Goal: Task Accomplishment & Management: Complete application form

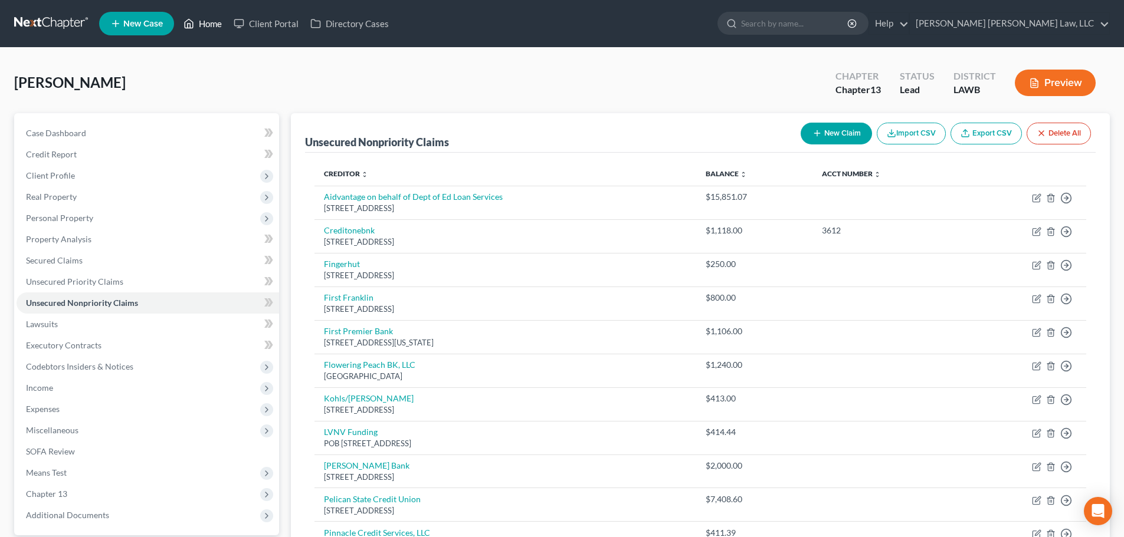
click at [203, 28] on link "Home" at bounding box center [203, 23] width 50 height 21
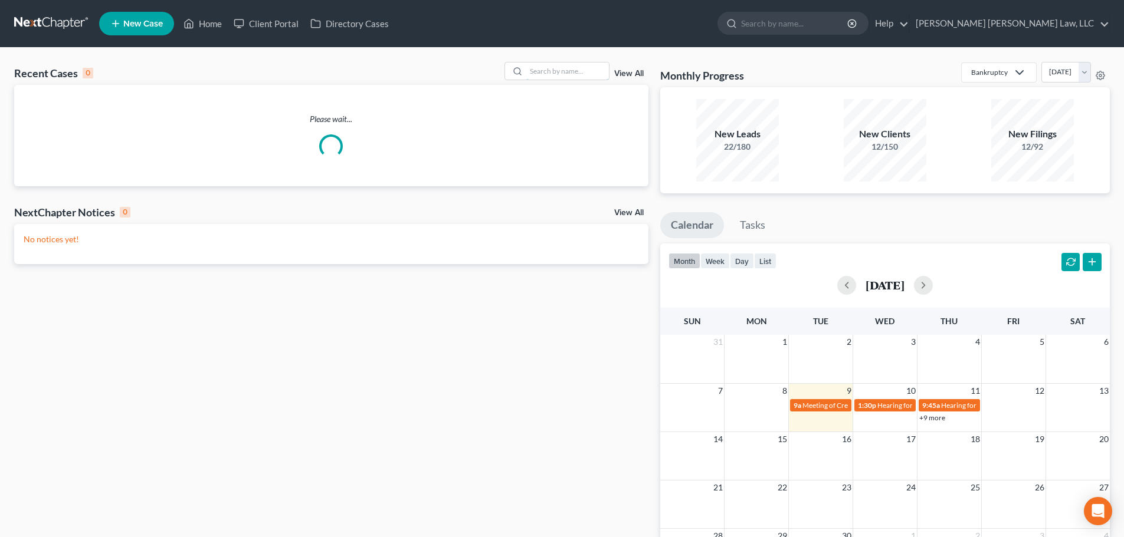
click at [582, 72] on input "search" at bounding box center [567, 71] width 83 height 17
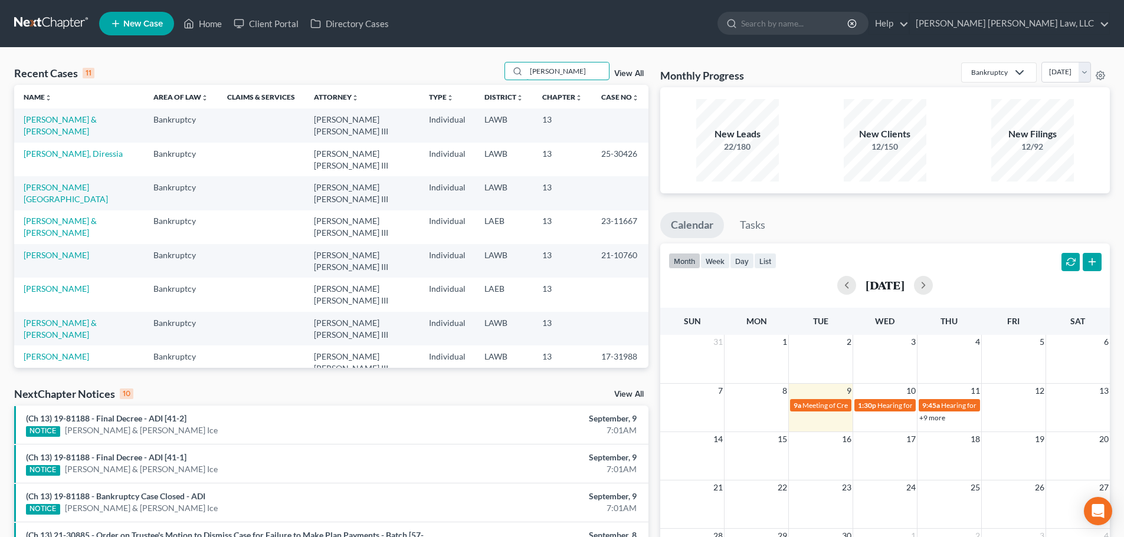
type input "[PERSON_NAME]"
click at [97, 120] on link "[PERSON_NAME] & [PERSON_NAME]" at bounding box center [60, 125] width 73 height 22
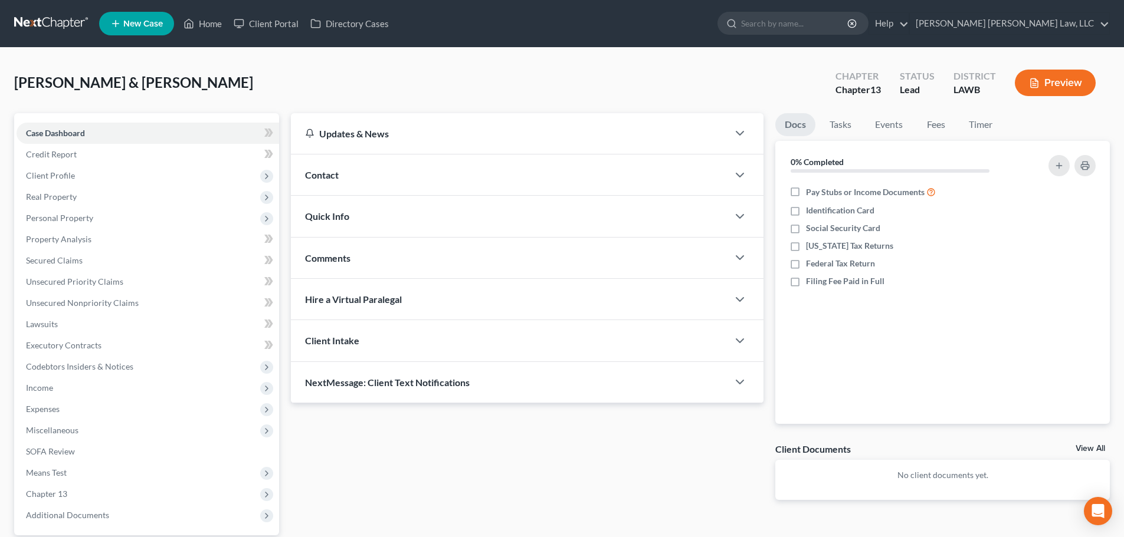
click at [75, 392] on span "Income" at bounding box center [148, 388] width 262 height 21
click at [134, 406] on link "Employment Income" at bounding box center [159, 409] width 239 height 21
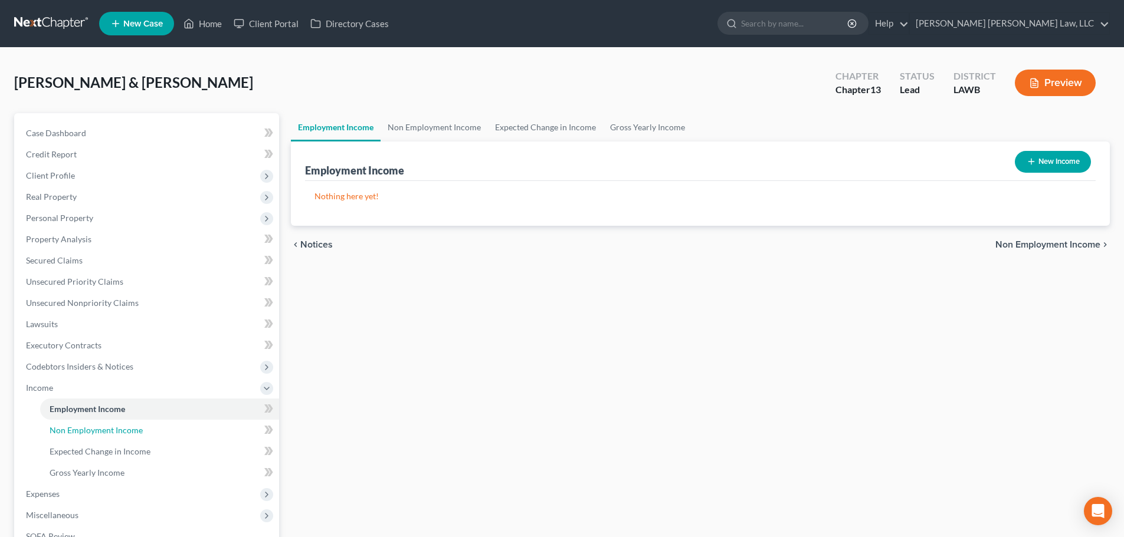
click at [134, 434] on span "Non Employment Income" at bounding box center [96, 430] width 93 height 10
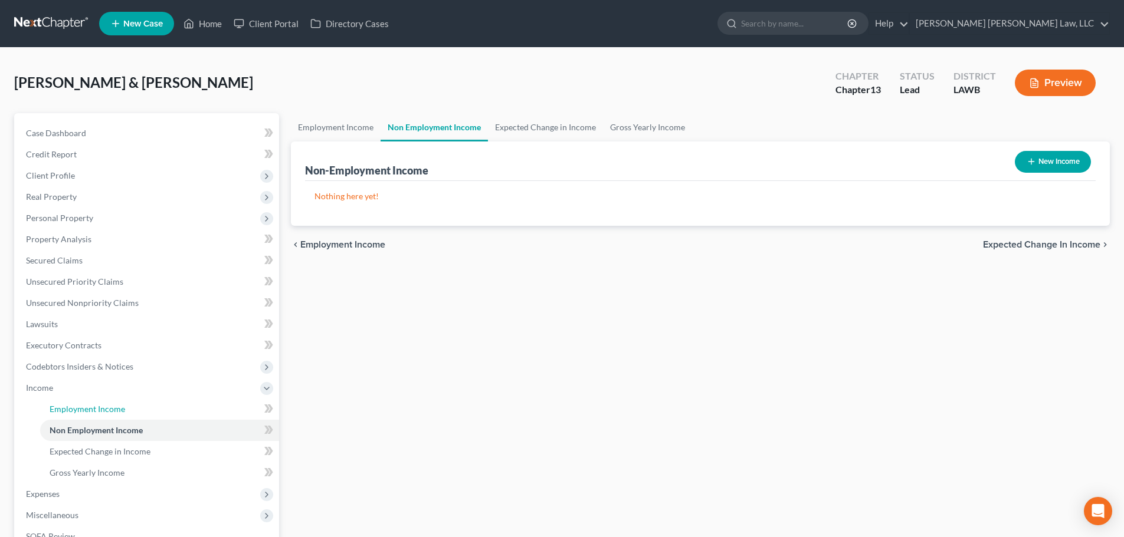
click at [133, 418] on link "Employment Income" at bounding box center [159, 409] width 239 height 21
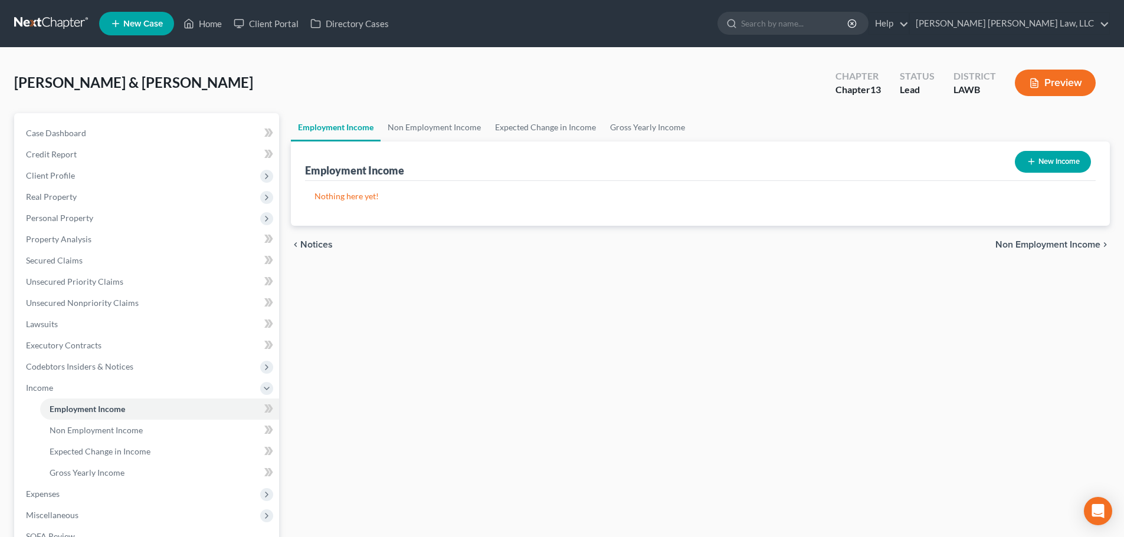
scroll to position [59, 0]
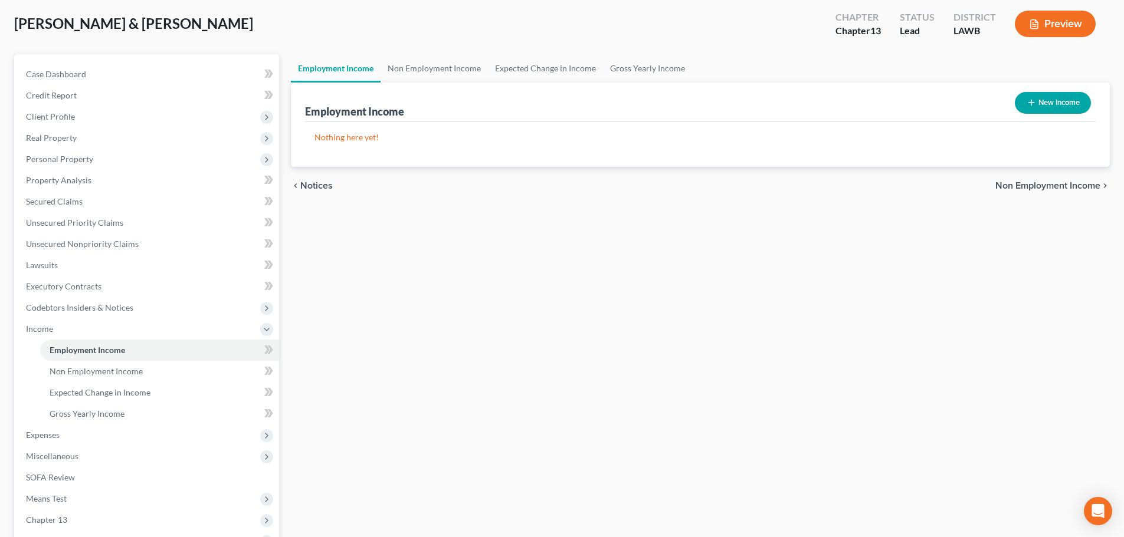
click at [148, 432] on span "Expenses" at bounding box center [148, 435] width 262 height 21
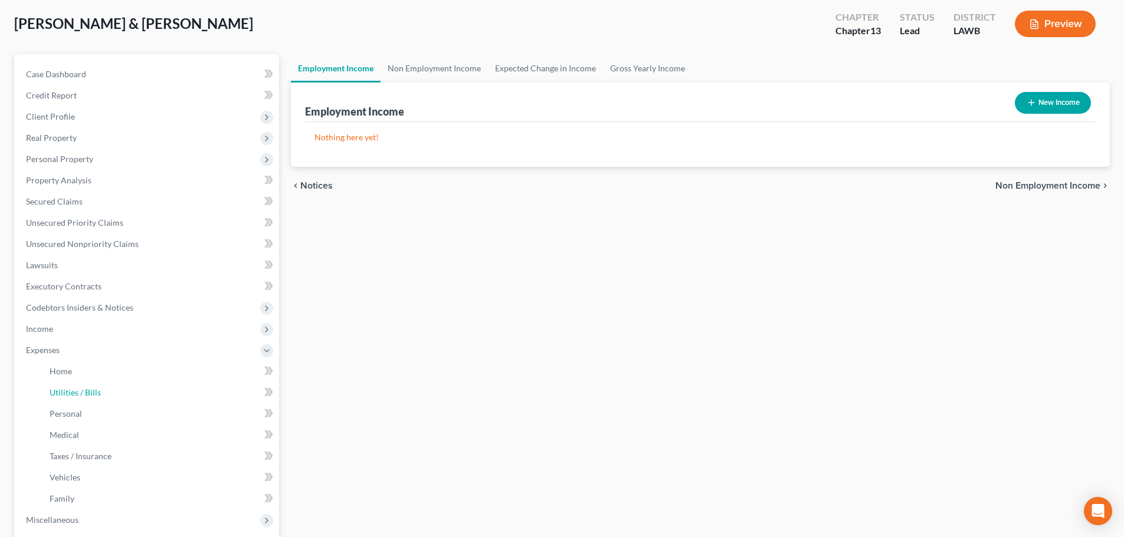
click at [143, 384] on link "Utilities / Bills" at bounding box center [159, 392] width 239 height 21
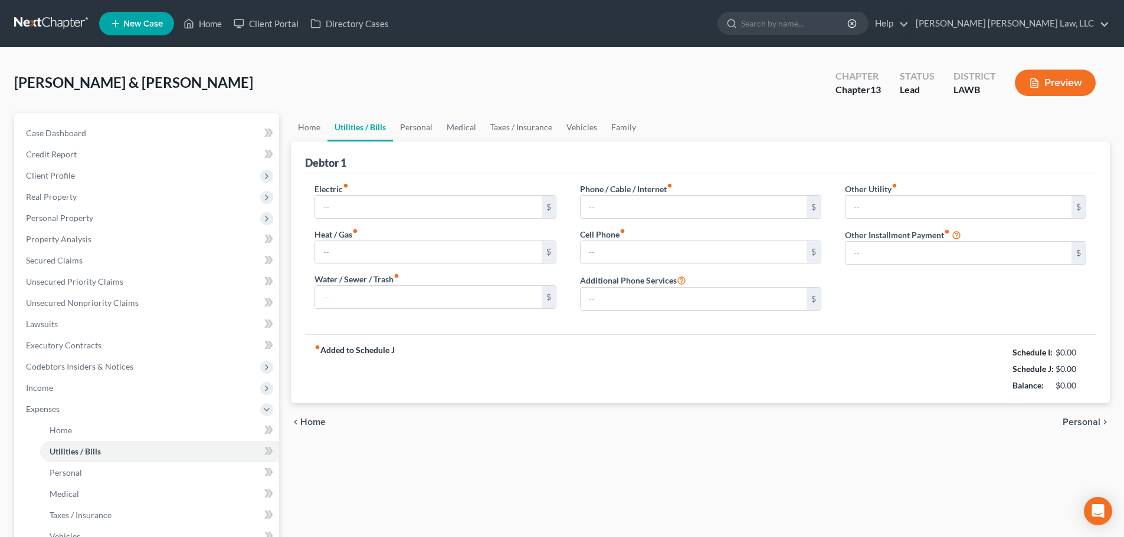
type input "0.00"
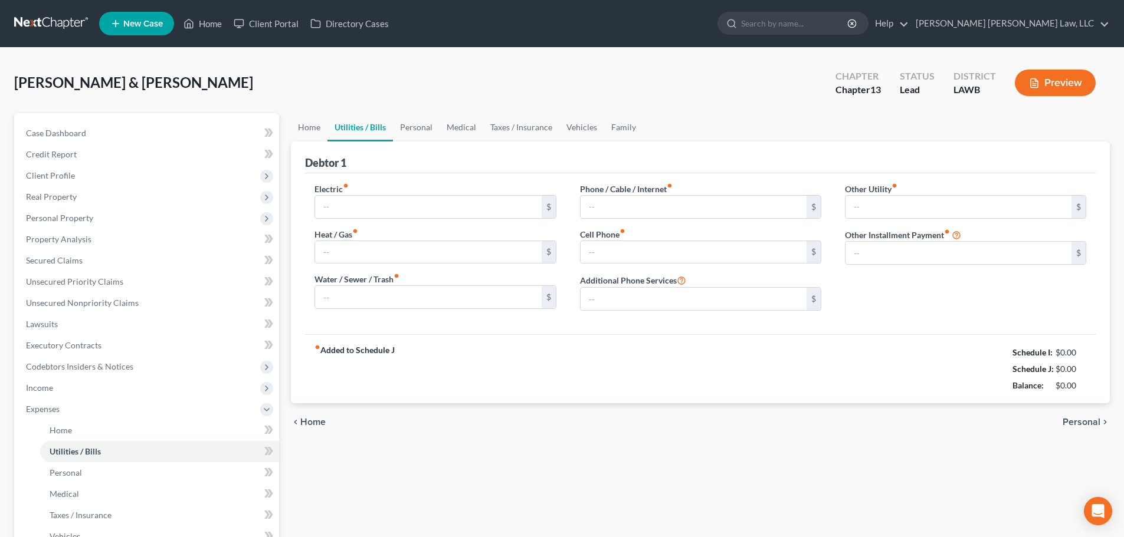
type input "0.00"
click at [113, 426] on link "Home" at bounding box center [159, 430] width 239 height 21
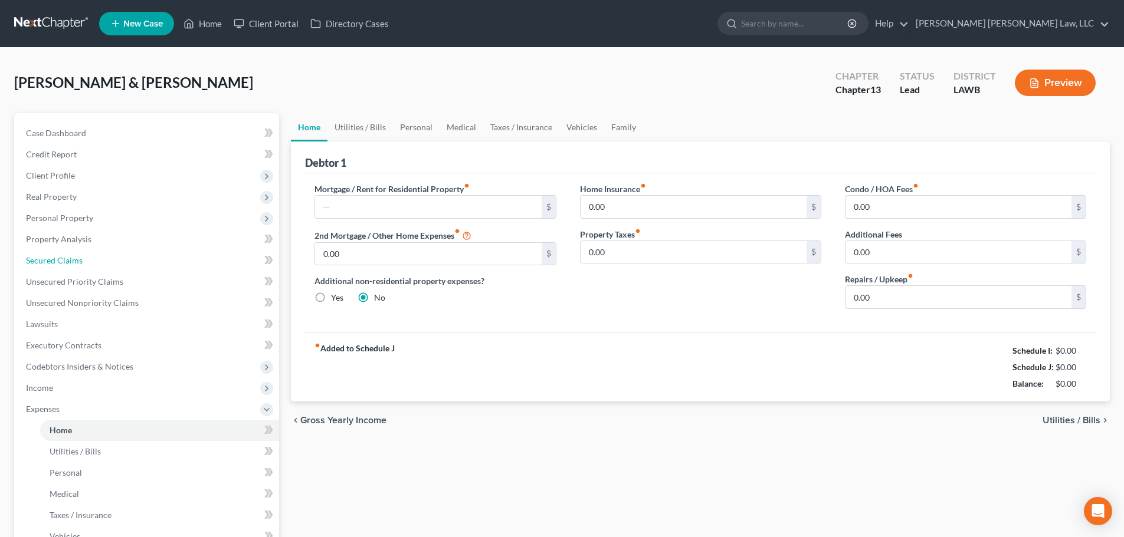
click at [116, 260] on link "Secured Claims" at bounding box center [148, 260] width 262 height 21
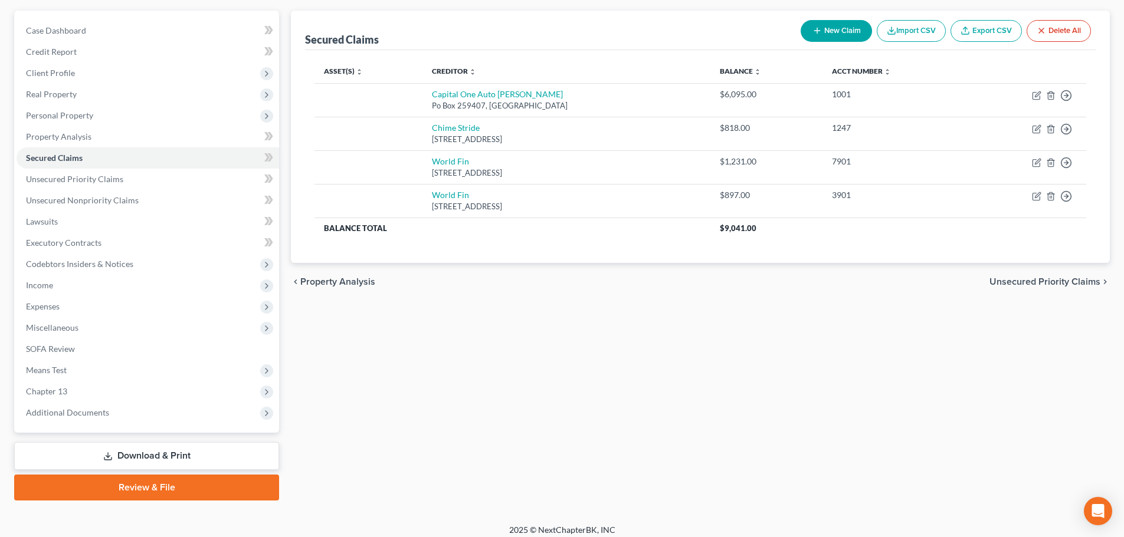
scroll to position [111, 0]
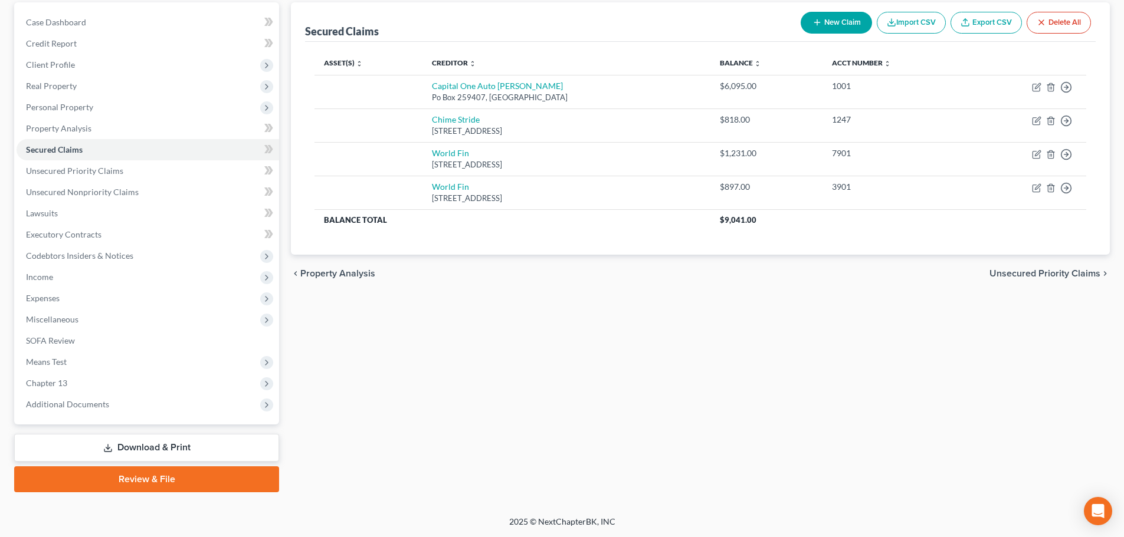
click at [90, 303] on span "Expenses" at bounding box center [148, 298] width 262 height 21
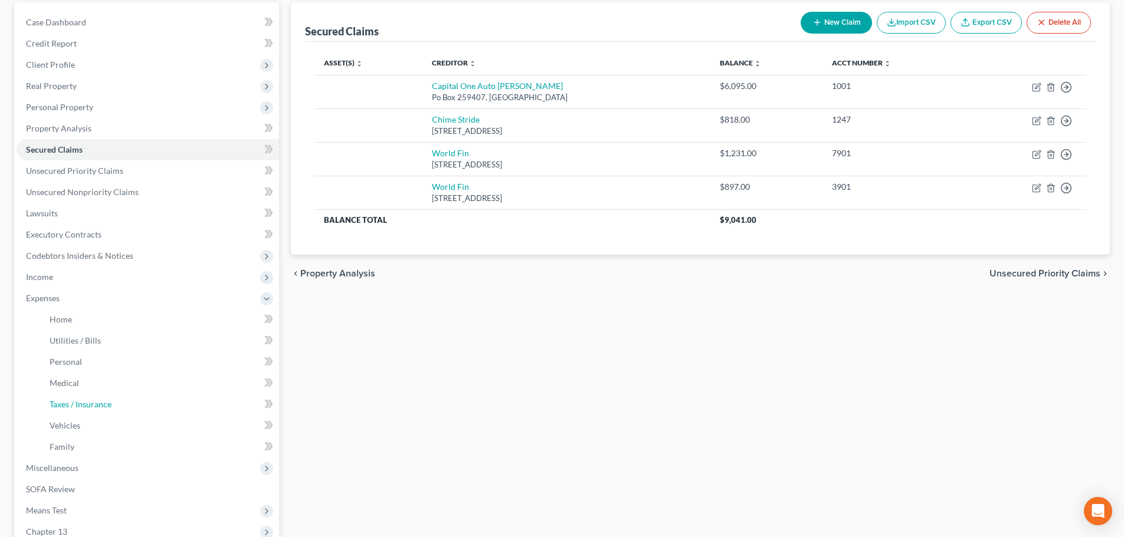
click at [103, 412] on link "Taxes / Insurance" at bounding box center [159, 404] width 239 height 21
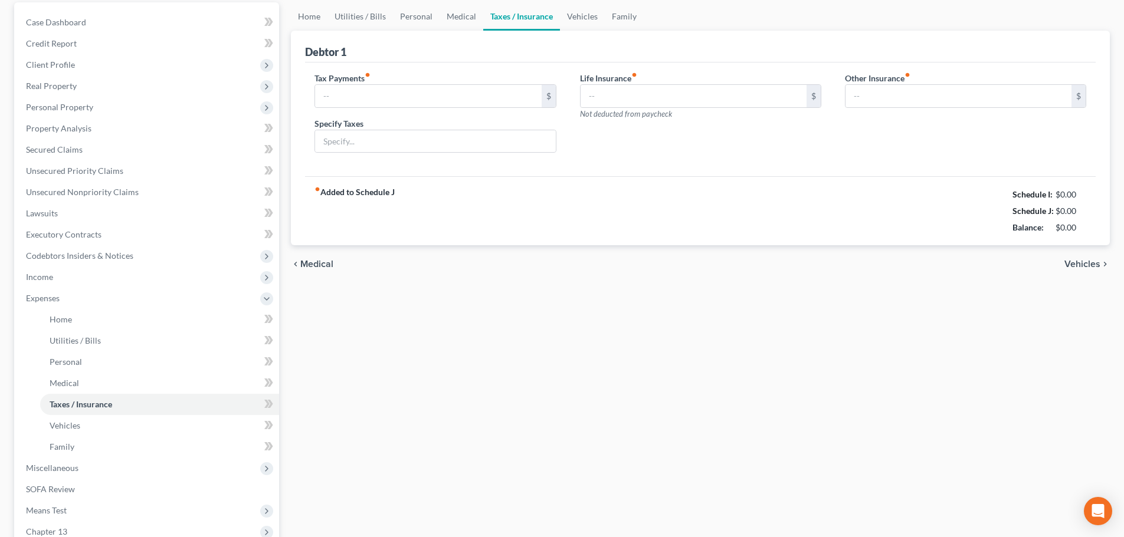
scroll to position [50, 0]
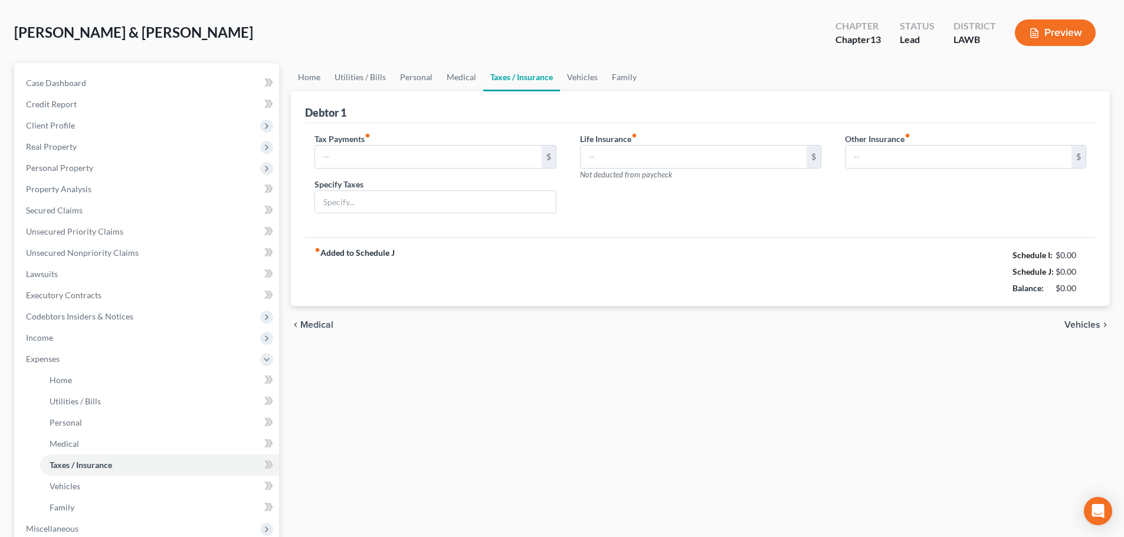
type input "0.00"
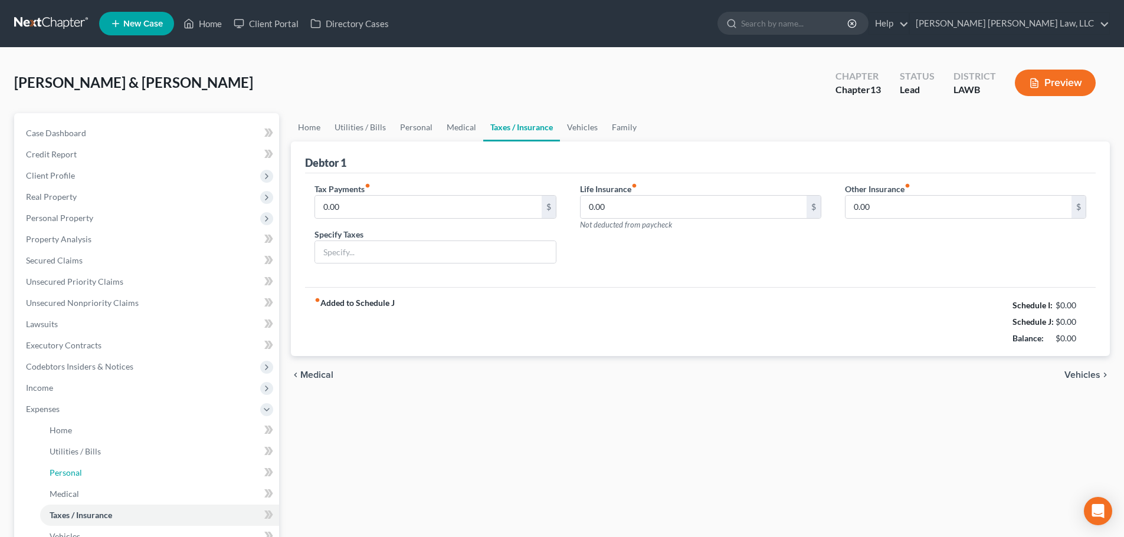
click at [88, 467] on link "Personal" at bounding box center [159, 472] width 239 height 21
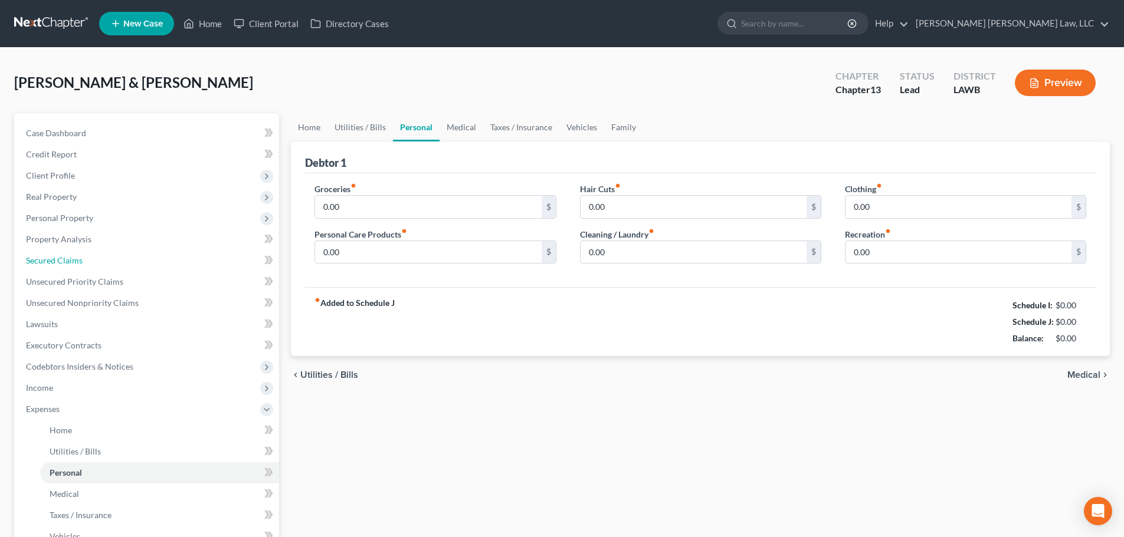
click at [192, 253] on link "Secured Claims" at bounding box center [148, 260] width 262 height 21
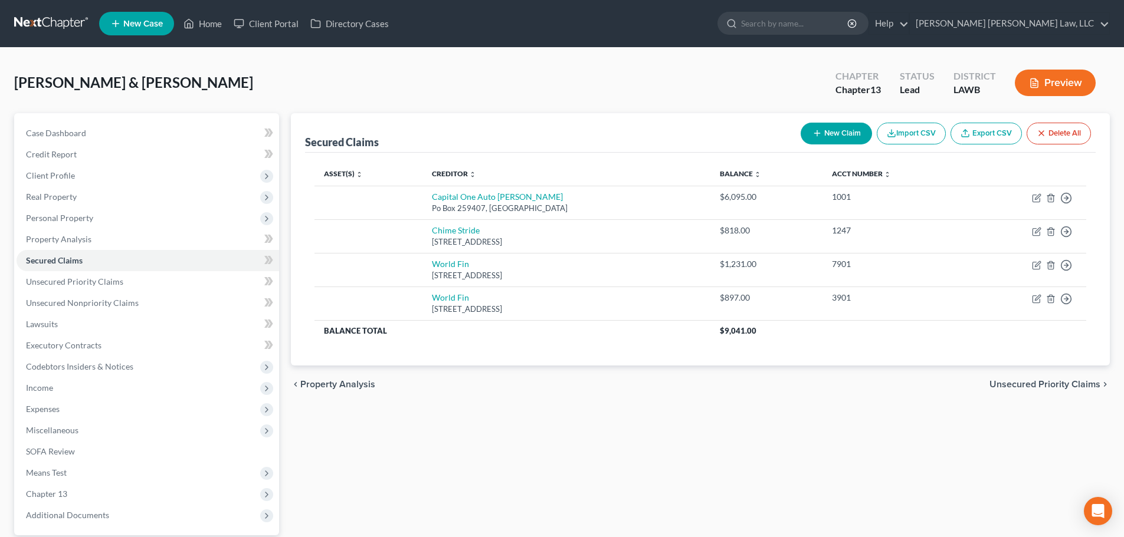
click at [118, 218] on span "Personal Property" at bounding box center [148, 218] width 262 height 21
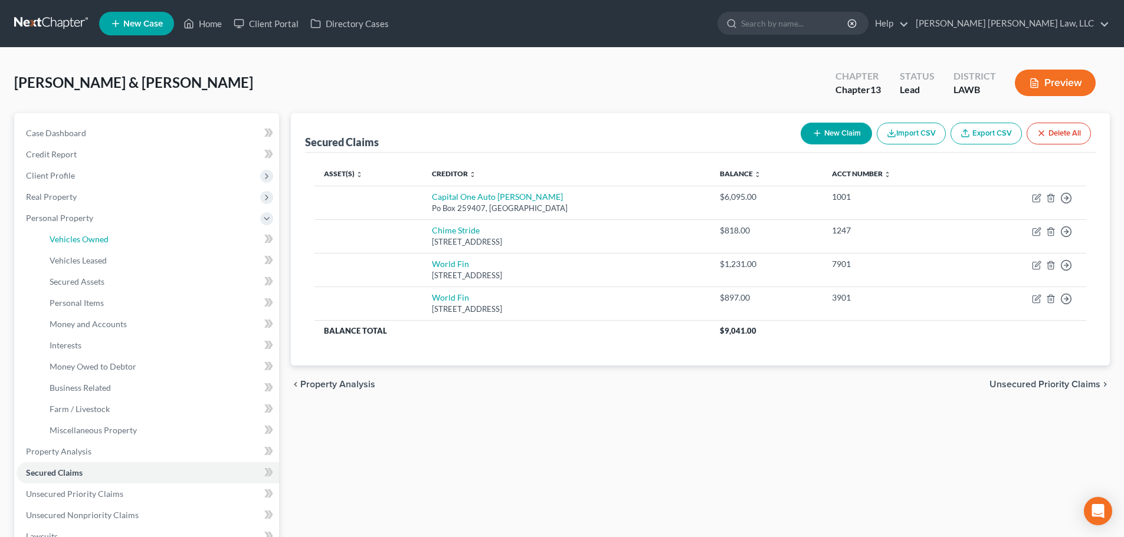
click at [107, 236] on span "Vehicles Owned" at bounding box center [79, 239] width 59 height 10
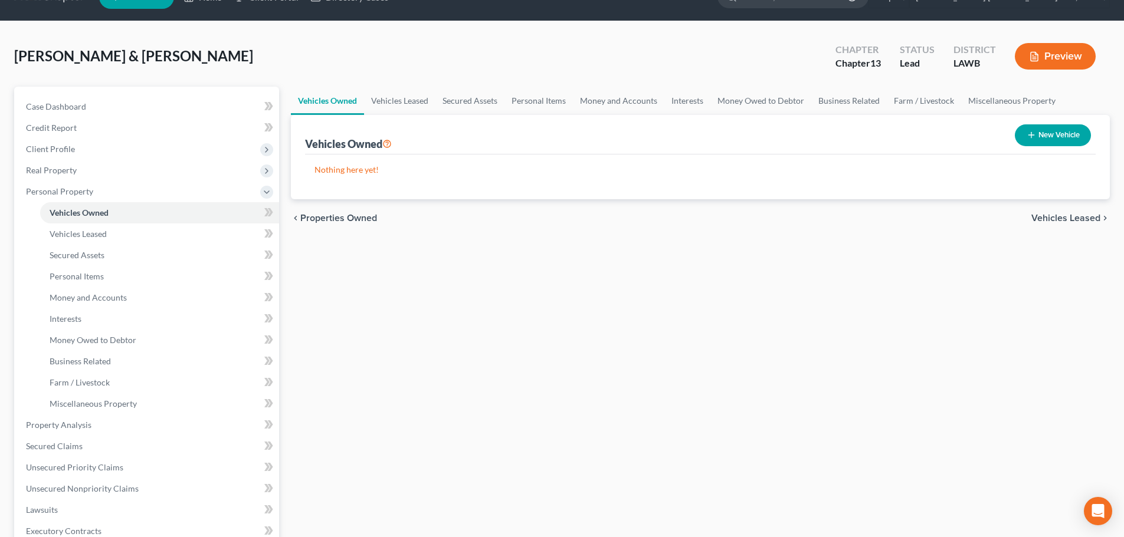
scroll to position [59, 0]
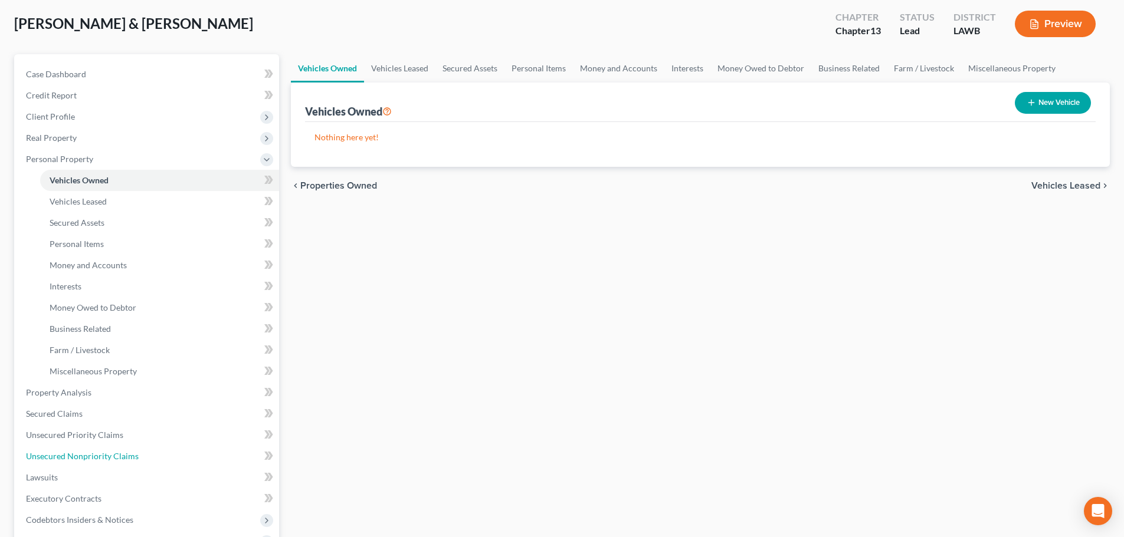
drag, startPoint x: 137, startPoint y: 457, endPoint x: 165, endPoint y: 440, distance: 32.6
click at [137, 457] on link "Unsecured Nonpriority Claims" at bounding box center [148, 456] width 262 height 21
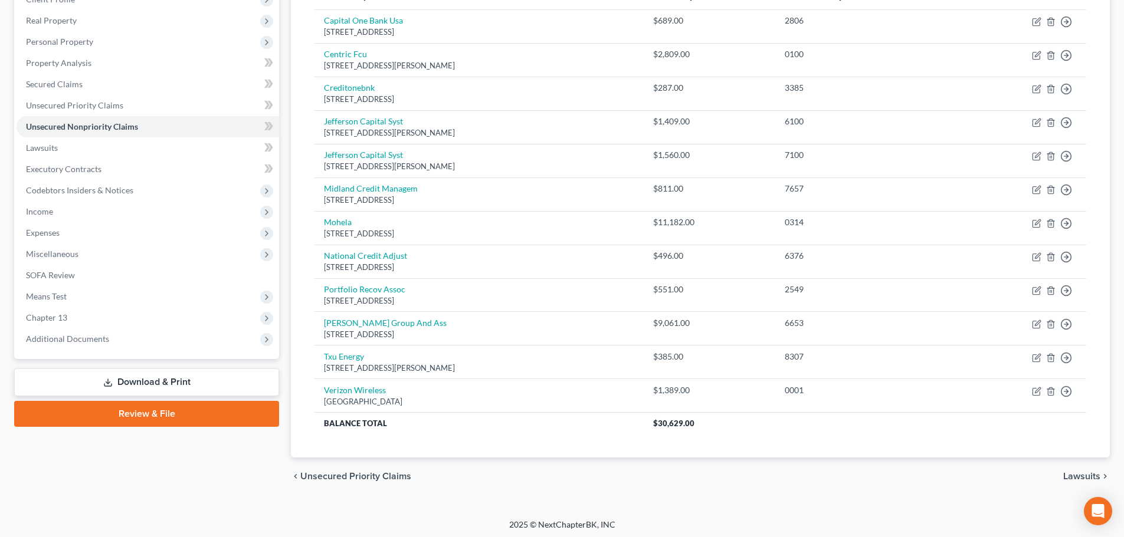
scroll to position [179, 0]
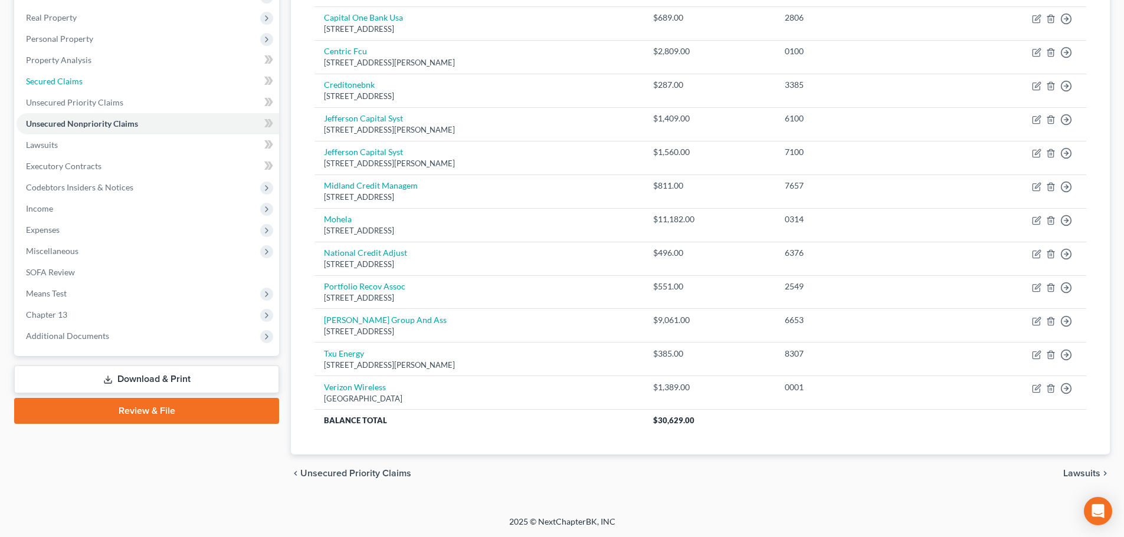
click at [140, 81] on link "Secured Claims" at bounding box center [148, 81] width 262 height 21
